Goal: Entertainment & Leisure: Browse casually

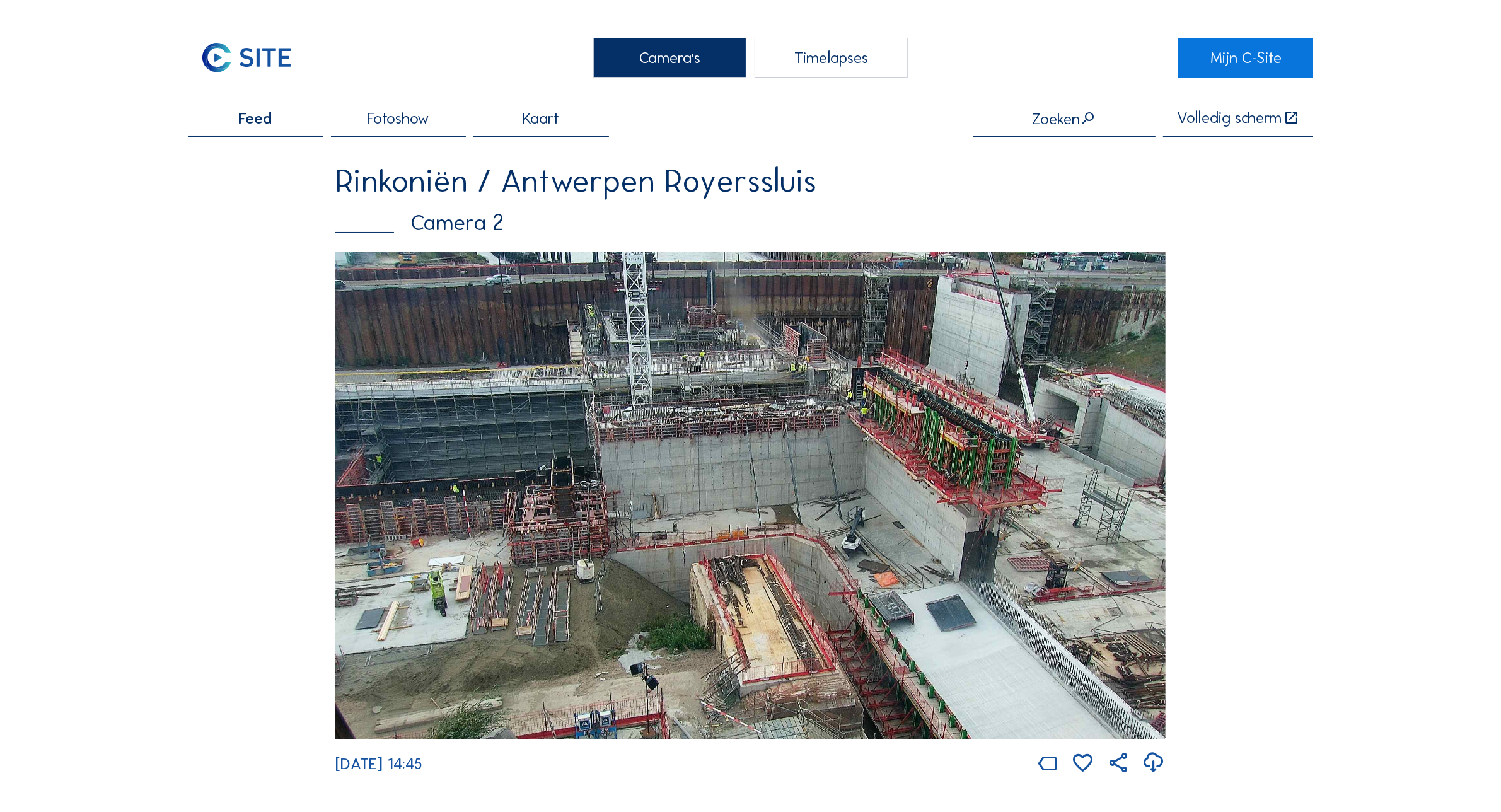
click at [652, 49] on div "Camera's" at bounding box center [670, 57] width 153 height 40
click at [643, 62] on div "Camera's" at bounding box center [670, 57] width 153 height 40
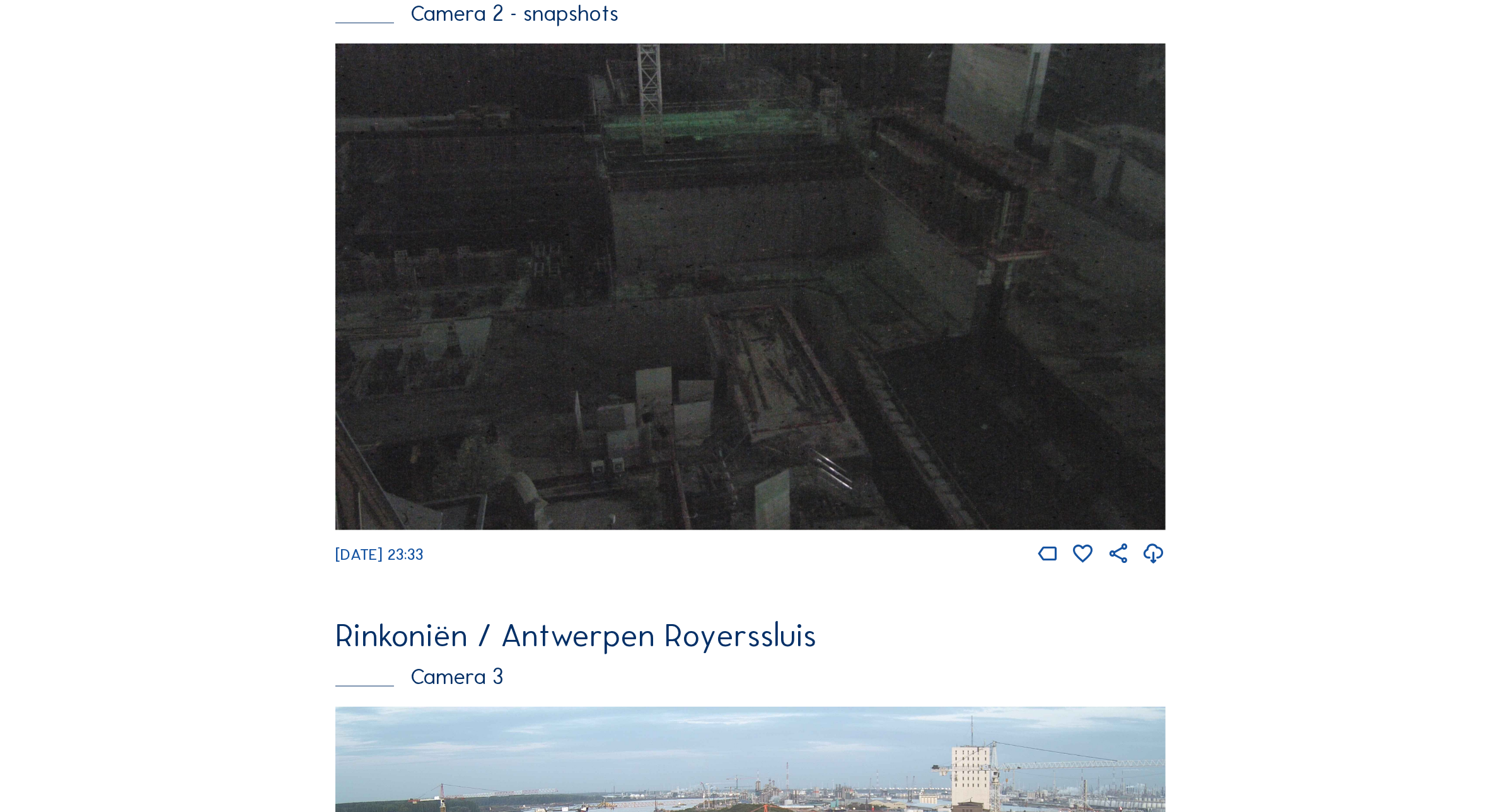
scroll to position [1990, 0]
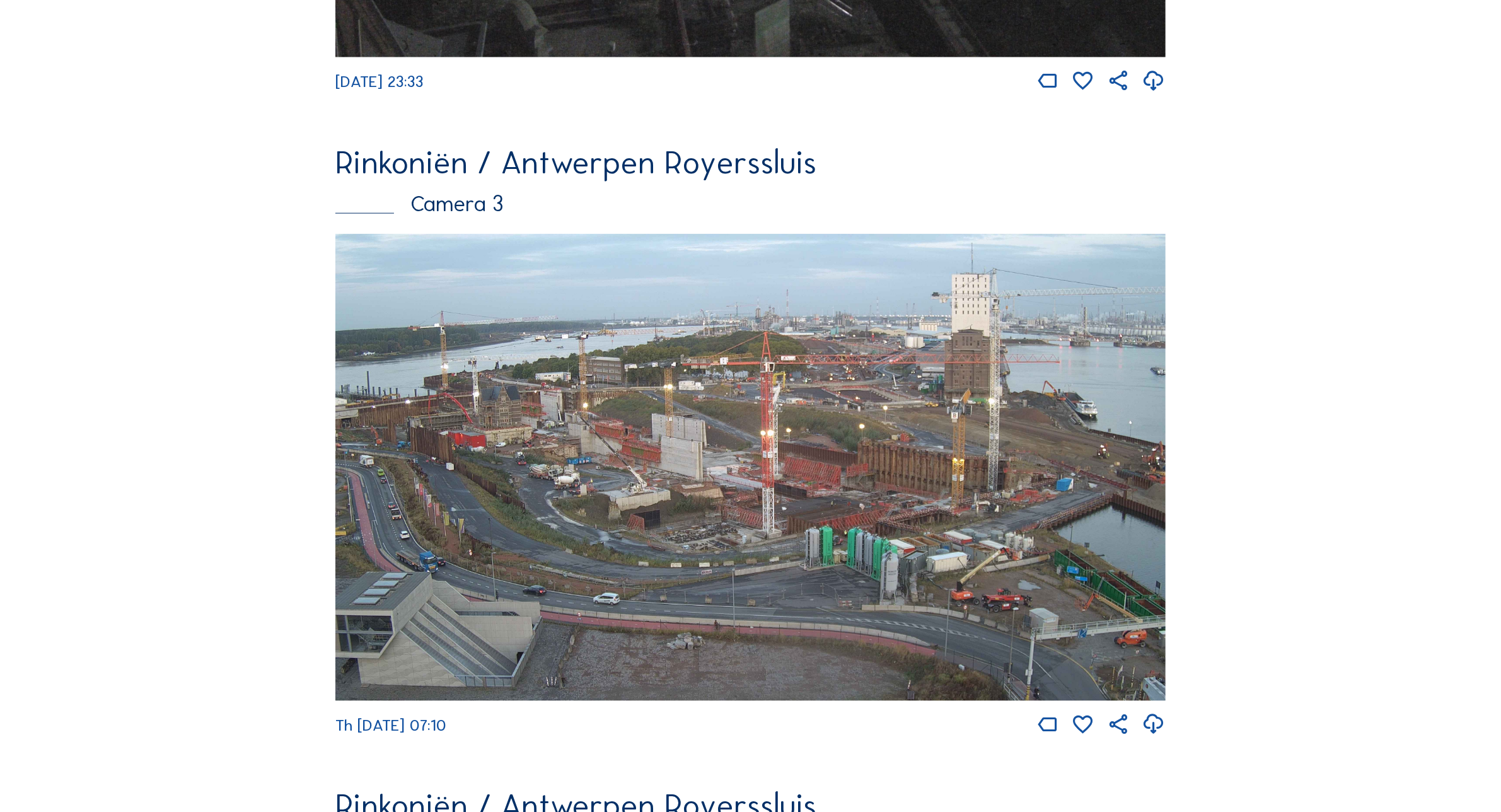
click at [558, 477] on img at bounding box center [750, 467] width 830 height 467
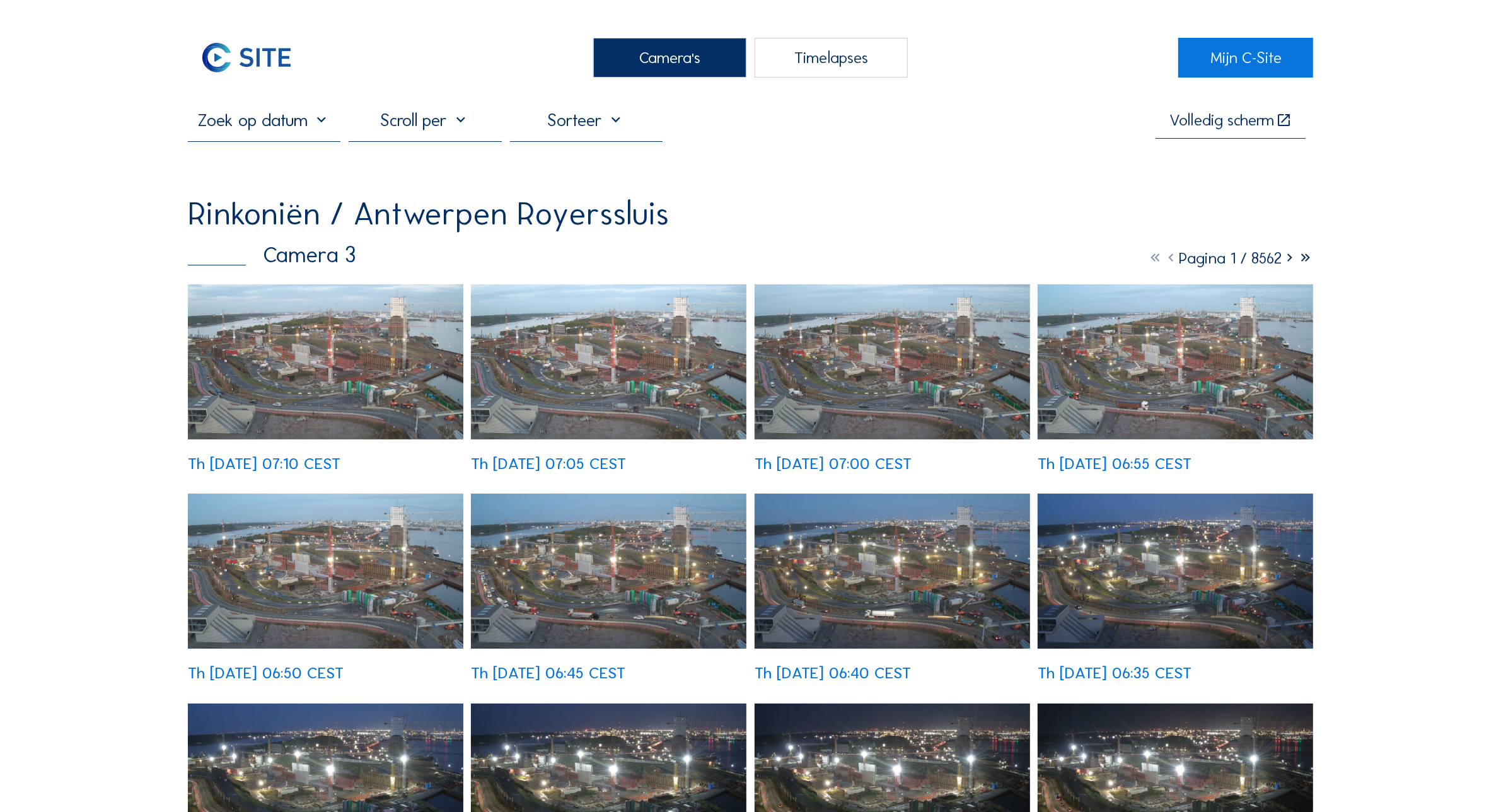
click at [297, 347] on img at bounding box center [325, 361] width 276 height 155
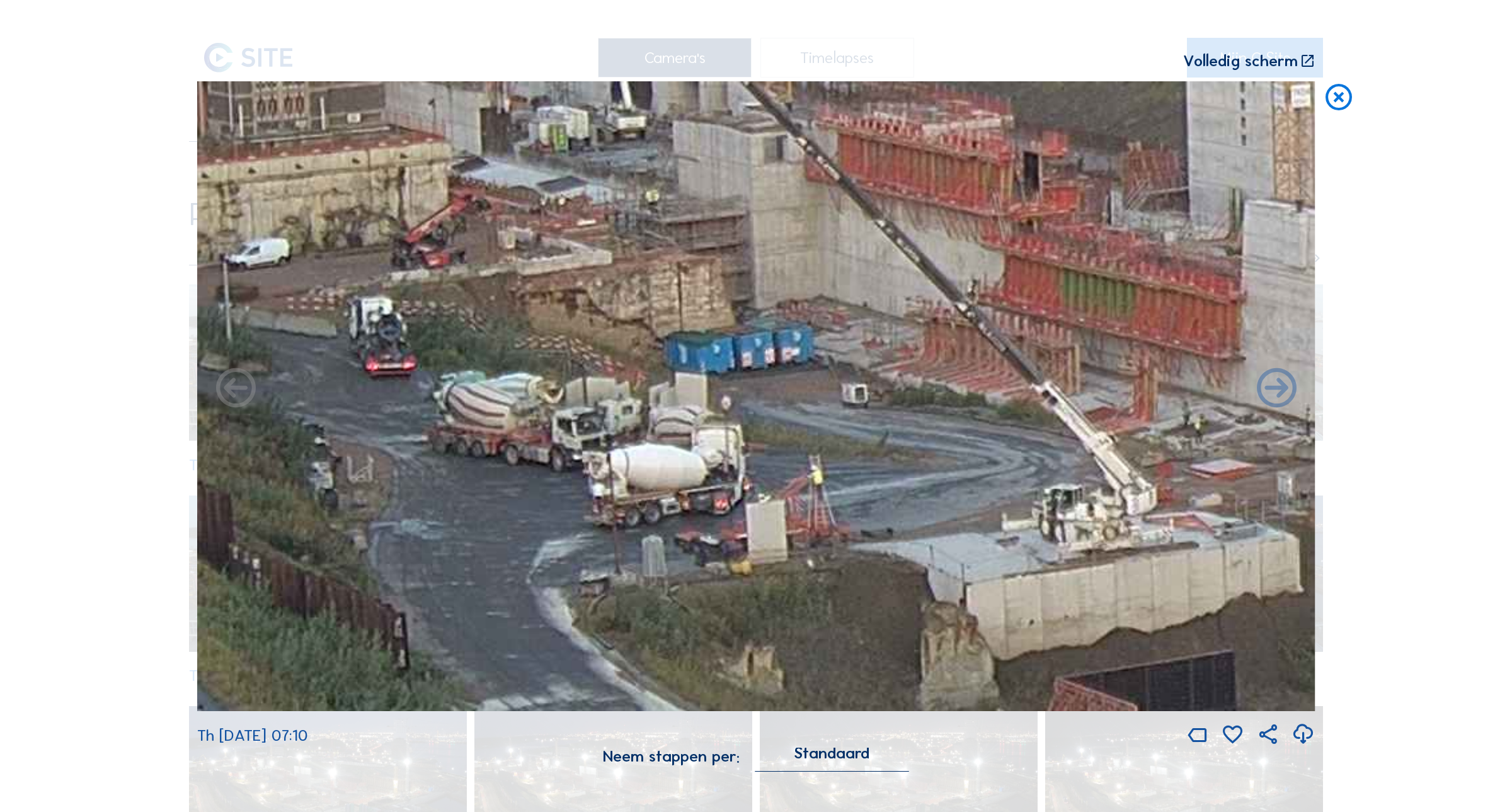
drag, startPoint x: 403, startPoint y: 443, endPoint x: 583, endPoint y: 462, distance: 181.0
click at [583, 462] on img at bounding box center [756, 395] width 1118 height 629
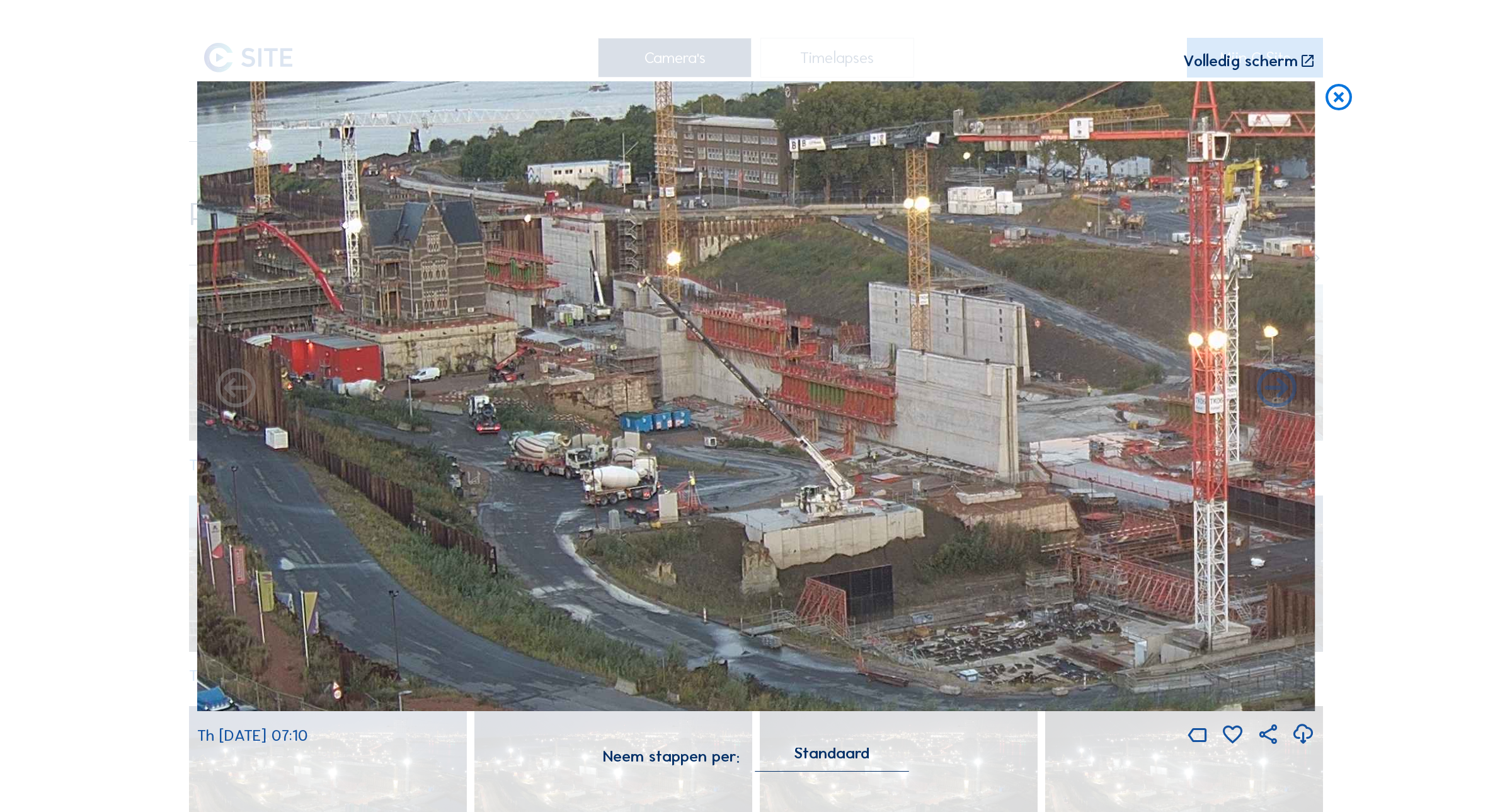
click at [1343, 102] on icon at bounding box center [1338, 97] width 31 height 33
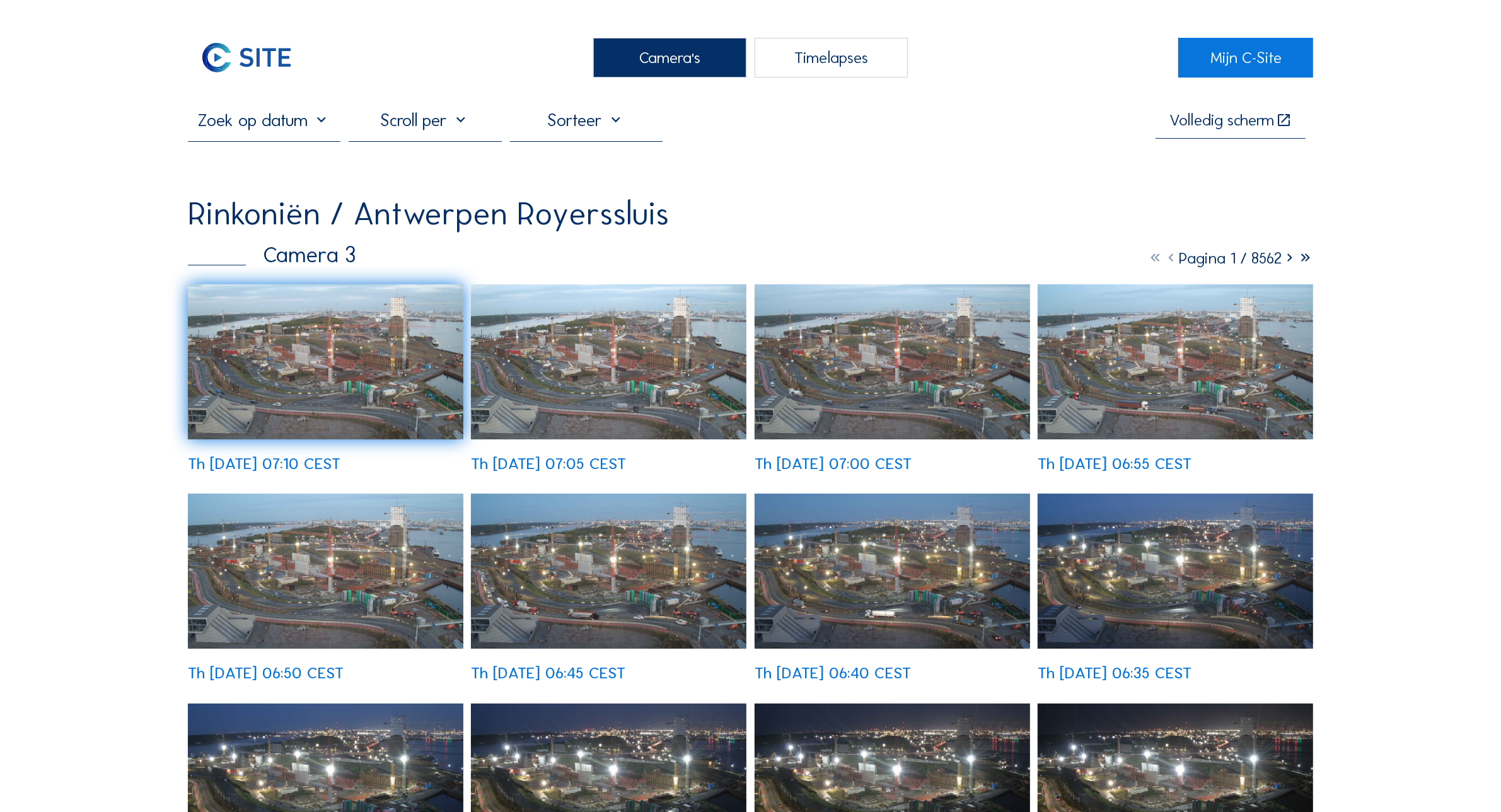
click at [635, 45] on div "Camera's" at bounding box center [670, 57] width 153 height 40
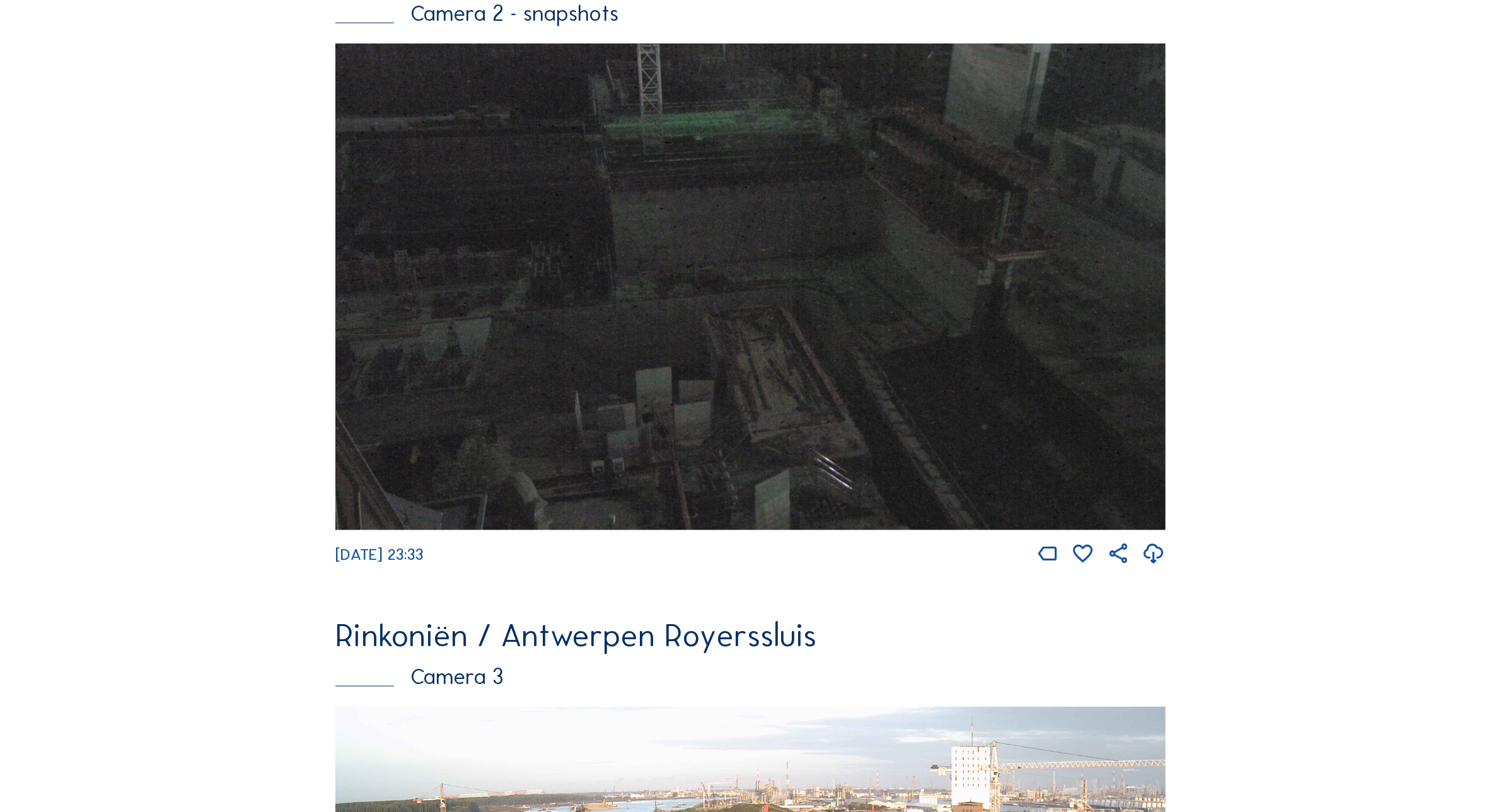
scroll to position [1990, 0]
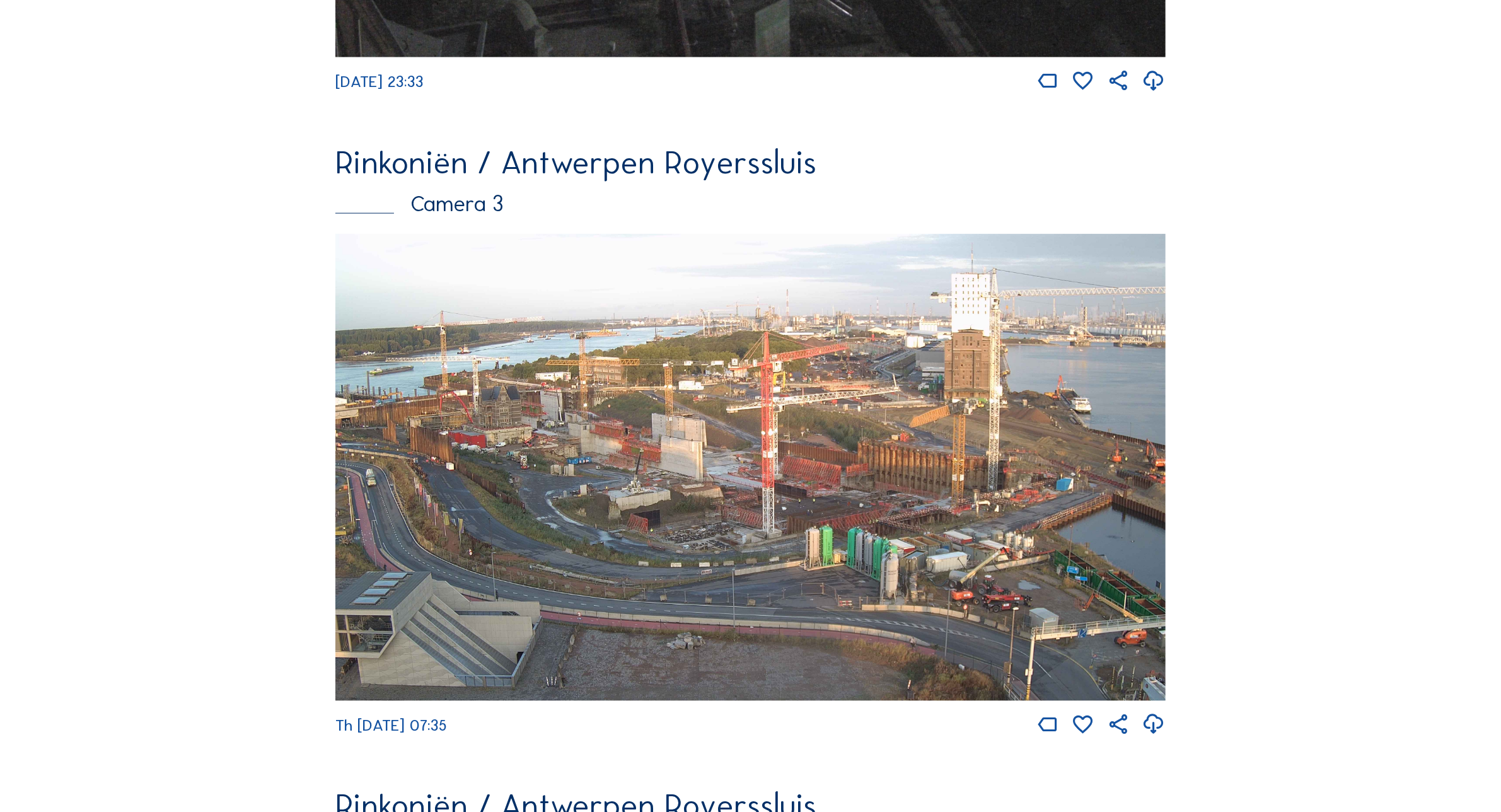
click at [747, 502] on img at bounding box center [750, 467] width 830 height 467
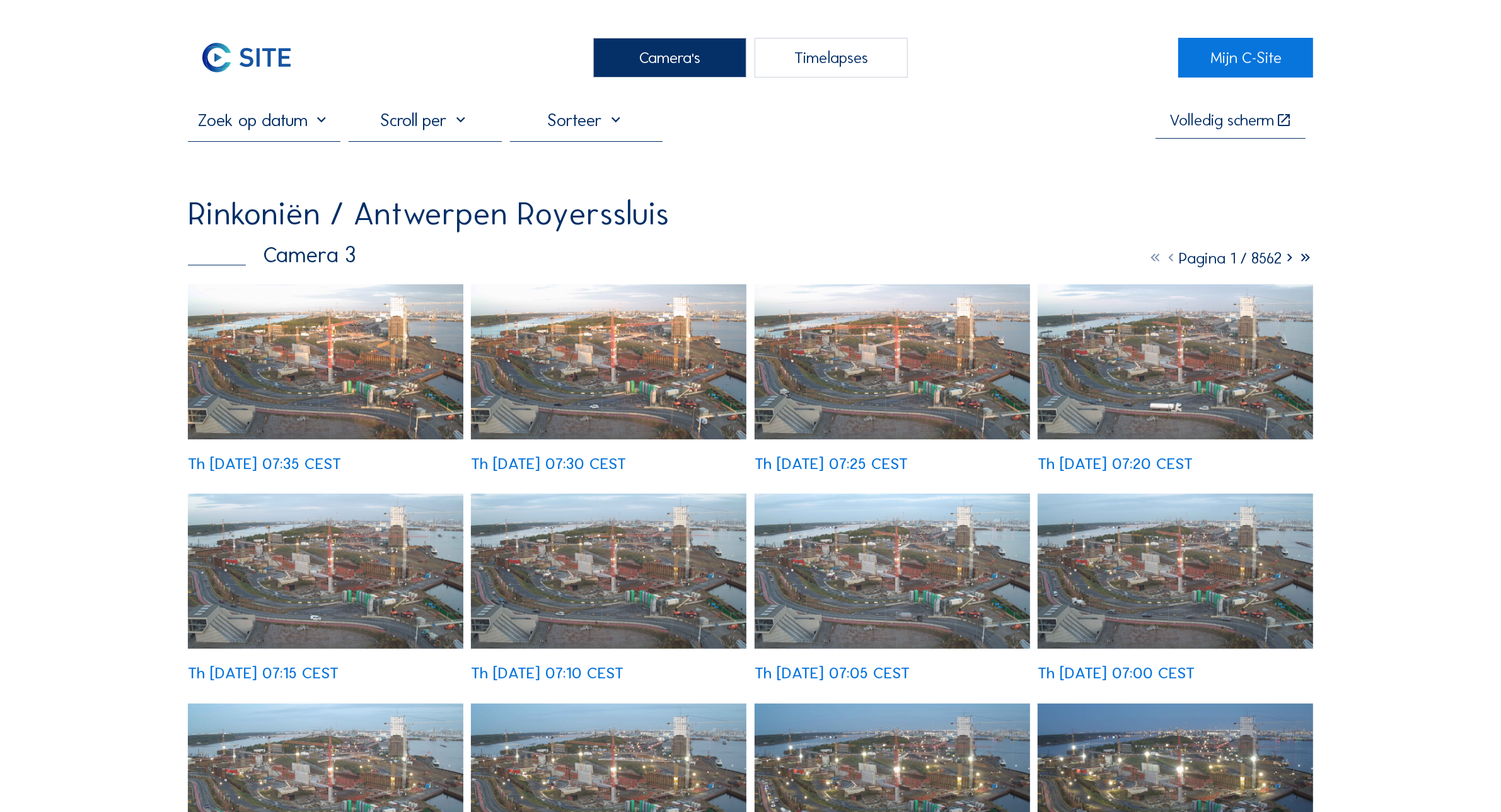
click at [371, 374] on img at bounding box center [325, 361] width 276 height 155
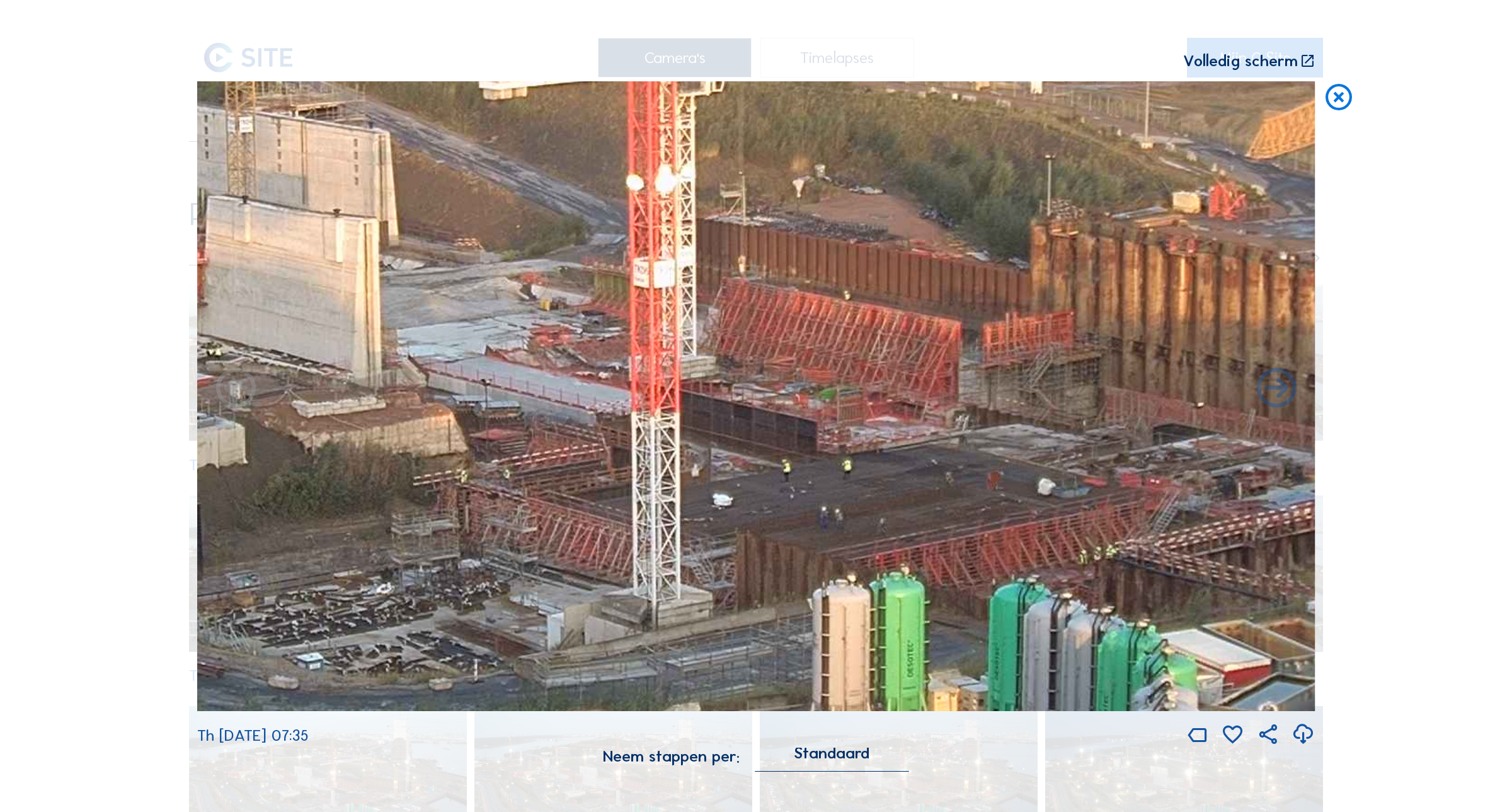
drag, startPoint x: 775, startPoint y: 422, endPoint x: 863, endPoint y: 473, distance: 101.7
click at [861, 471] on img at bounding box center [756, 395] width 1118 height 629
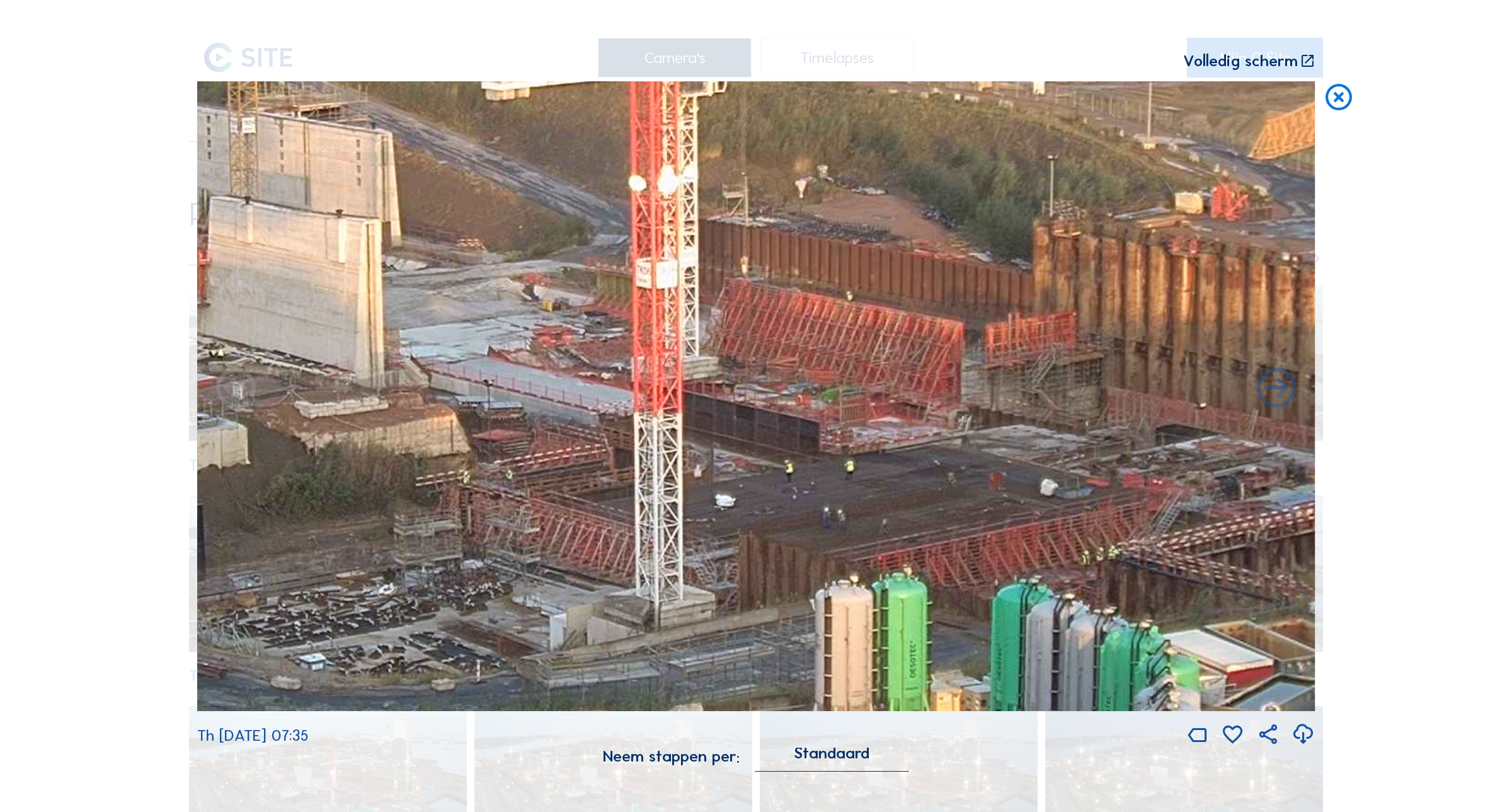
click at [1333, 102] on icon at bounding box center [1338, 97] width 31 height 33
